Goal: Information Seeking & Learning: Learn about a topic

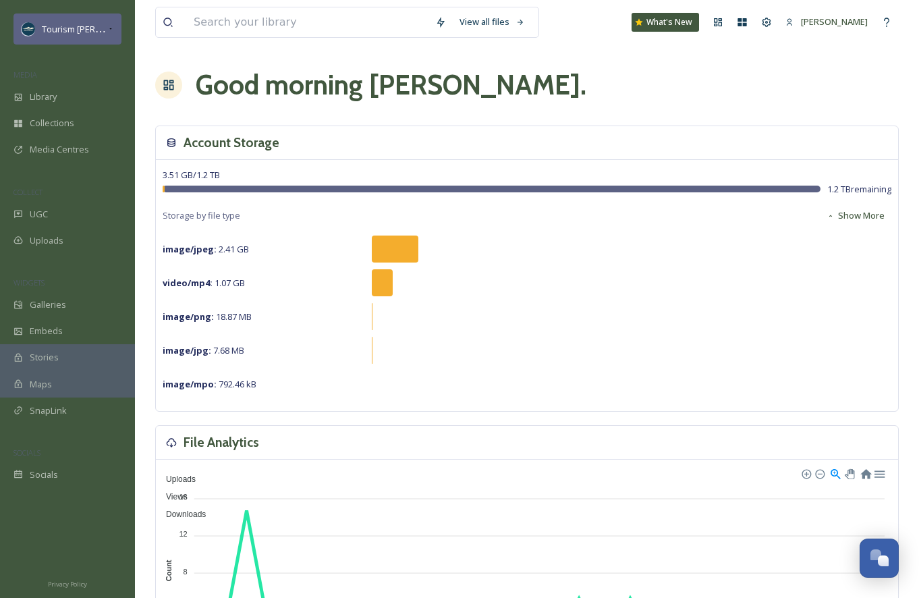
click at [101, 20] on div "Tourism [PERSON_NAME]" at bounding box center [67, 28] width 108 height 31
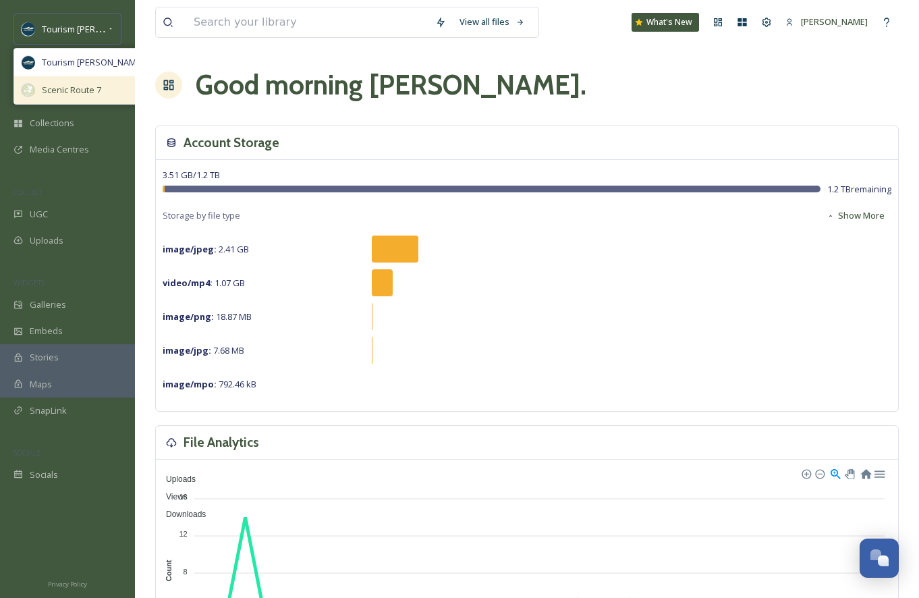
click at [79, 80] on div "Scenic Route 7" at bounding box center [82, 90] width 136 height 28
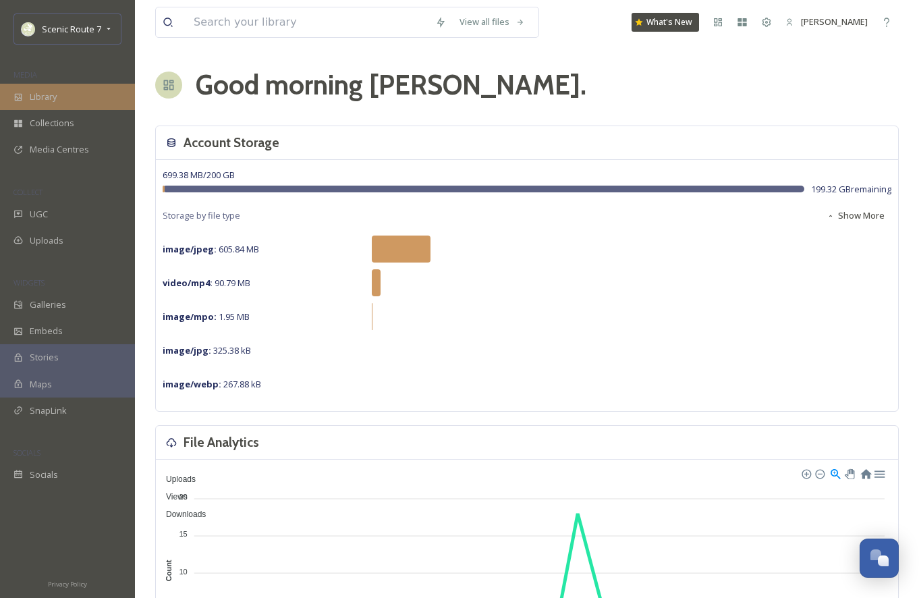
click at [49, 101] on span "Library" at bounding box center [43, 96] width 27 height 13
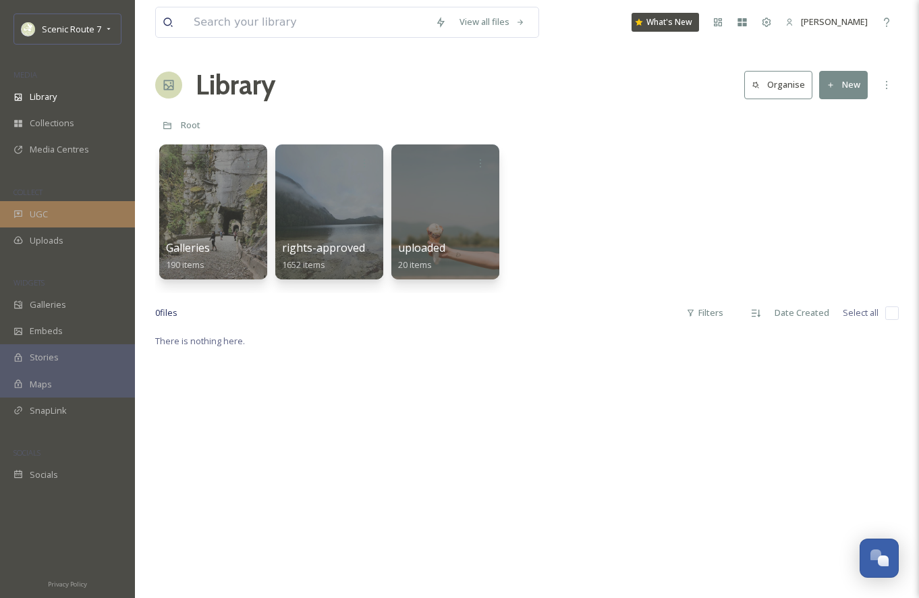
click at [71, 204] on div "UGC" at bounding box center [67, 214] width 135 height 26
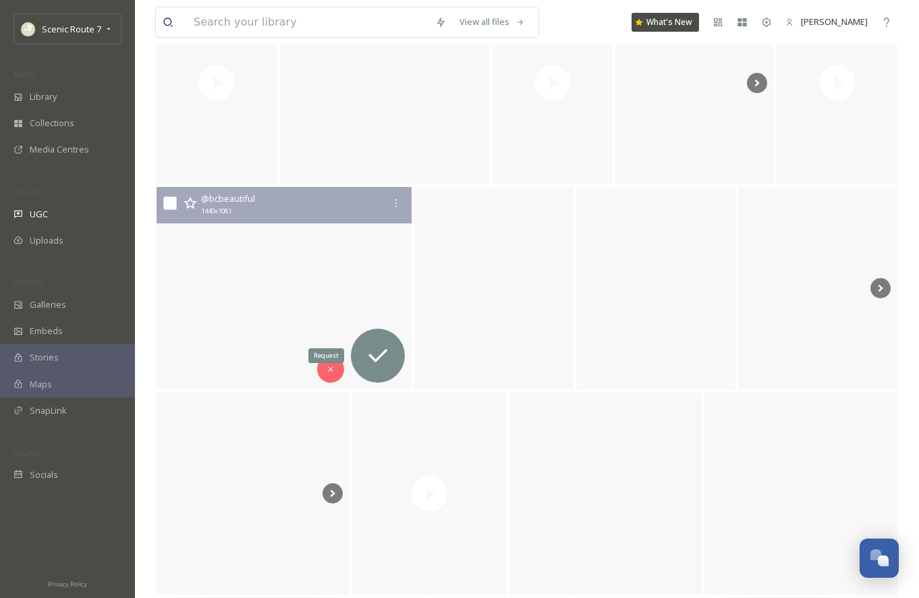
scroll to position [1530, 0]
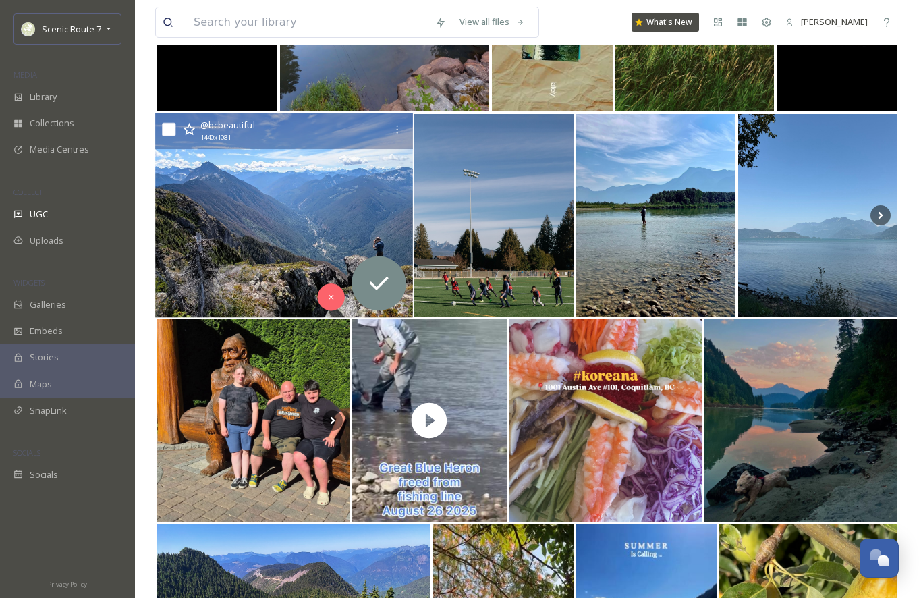
click at [262, 239] on img at bounding box center [284, 215] width 258 height 204
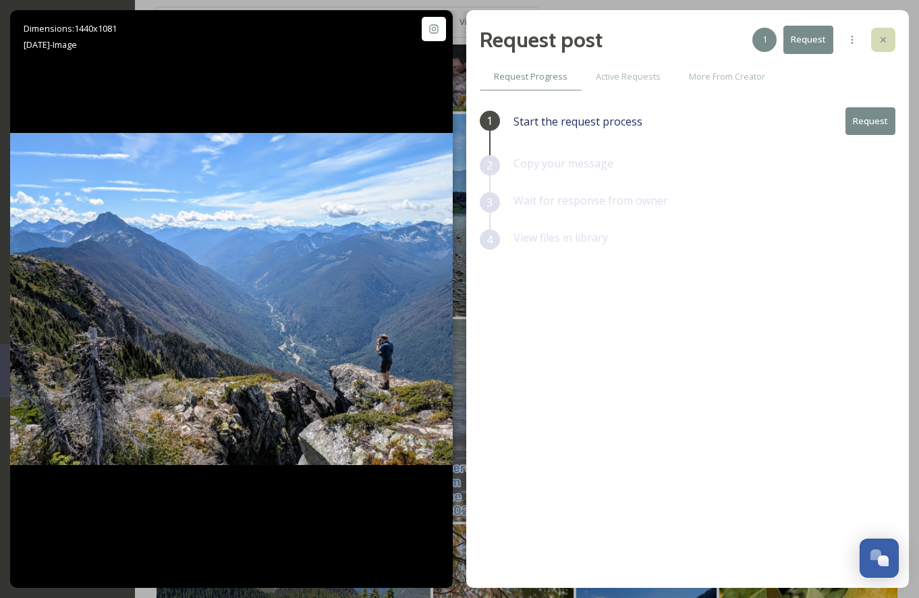
click at [877, 36] on icon at bounding box center [882, 39] width 11 height 11
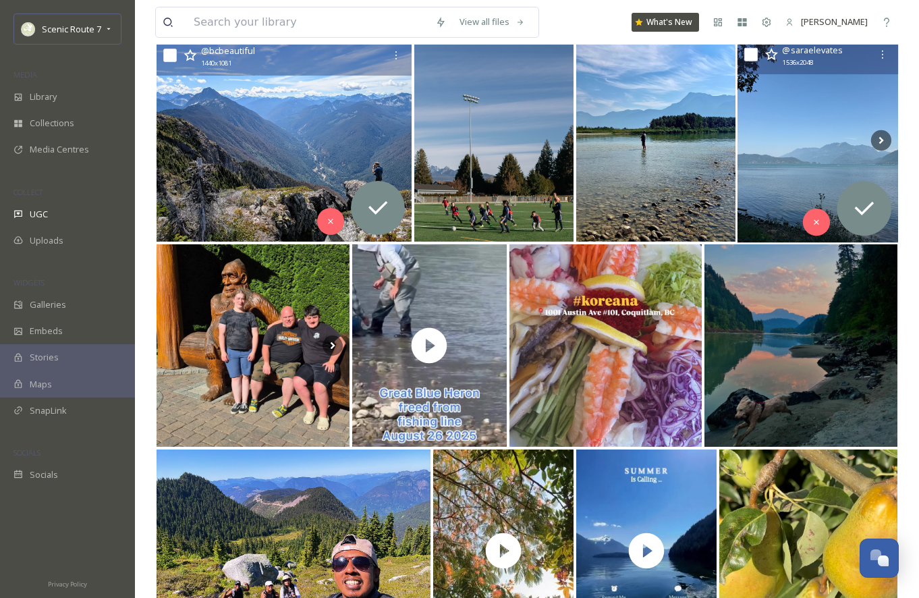
scroll to position [1645, 0]
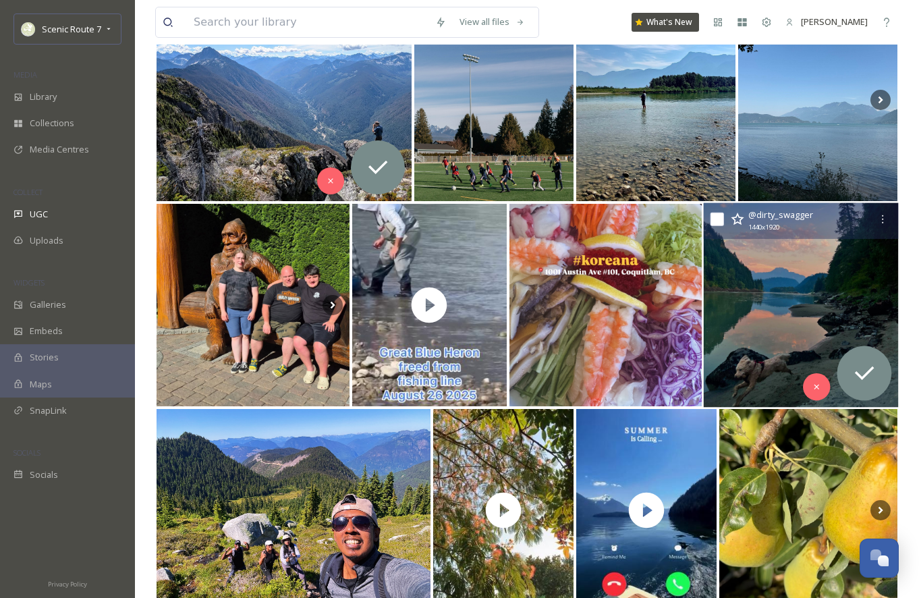
click at [781, 239] on img at bounding box center [800, 305] width 194 height 204
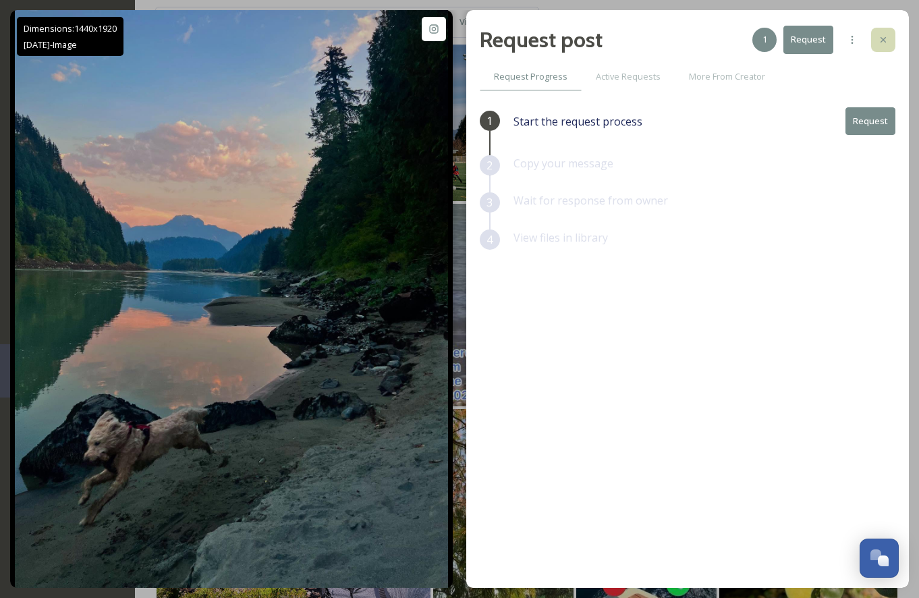
click at [886, 37] on icon at bounding box center [882, 39] width 11 height 11
